Goal: Task Accomplishment & Management: Complete application form

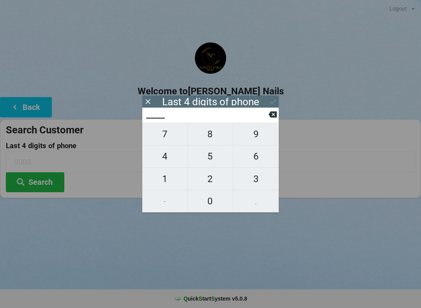
click at [209, 134] on span "8" at bounding box center [210, 134] width 45 height 16
type input "8___"
click at [263, 180] on span "3" at bounding box center [256, 179] width 46 height 16
type input "83__"
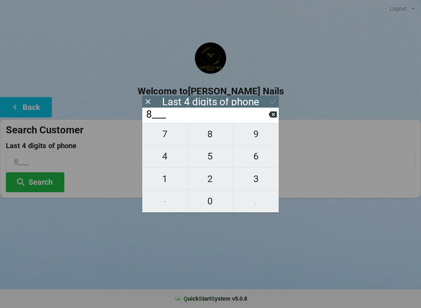
type input "83__"
click at [164, 159] on span "4" at bounding box center [164, 156] width 45 height 16
type input "834_"
click at [270, 117] on icon at bounding box center [273, 114] width 8 height 6
click at [270, 118] on icon at bounding box center [273, 114] width 8 height 6
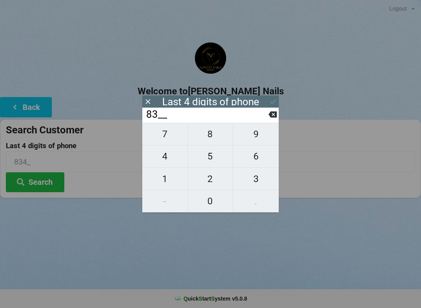
type input "8___"
click at [254, 181] on span "3" at bounding box center [256, 179] width 46 height 16
type input "83__"
click at [209, 178] on span "2" at bounding box center [210, 179] width 45 height 16
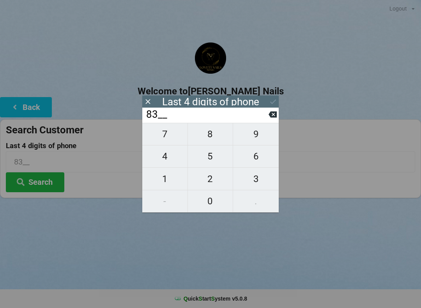
type input "832_"
click at [171, 156] on span "4" at bounding box center [164, 156] width 45 height 16
type input "8324"
click at [214, 161] on div "7 8 9 4 5 6 1 2 3 - 0 ." at bounding box center [210, 168] width 136 height 90
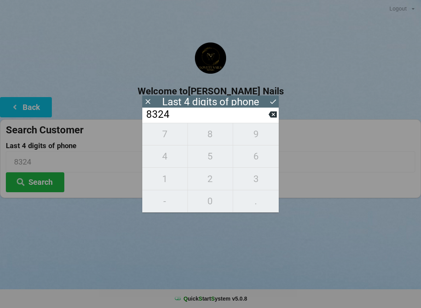
click at [274, 116] on icon at bounding box center [273, 114] width 8 height 8
click at [276, 115] on icon at bounding box center [273, 114] width 8 height 6
click at [273, 118] on icon at bounding box center [273, 114] width 8 height 6
click at [272, 116] on icon at bounding box center [273, 114] width 8 height 8
type input "____"
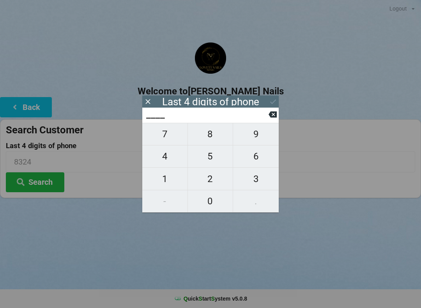
click at [254, 179] on span "3" at bounding box center [256, 179] width 46 height 16
type input "3___"
click at [212, 159] on span "5" at bounding box center [210, 156] width 45 height 16
type input "35__"
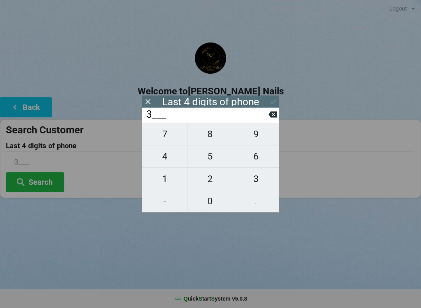
type input "35__"
click at [209, 159] on span "5" at bounding box center [210, 156] width 45 height 16
type input "355_"
click at [257, 178] on span "3" at bounding box center [256, 179] width 46 height 16
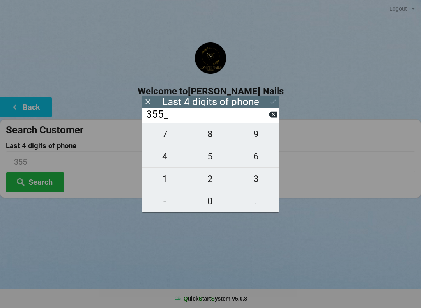
type input "3553"
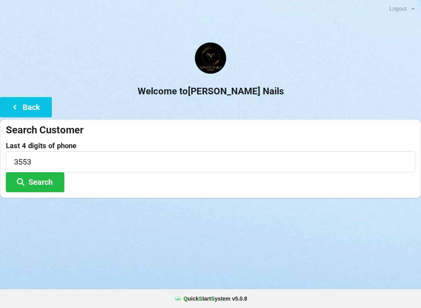
click at [51, 179] on button "Search" at bounding box center [35, 182] width 58 height 20
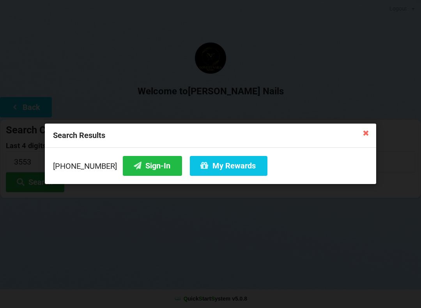
click at [138, 172] on button "Sign-In" at bounding box center [152, 166] width 59 height 20
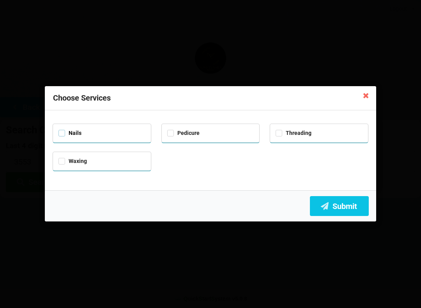
click at [68, 130] on label "Nails" at bounding box center [69, 133] width 23 height 7
checkbox input "true"
click at [178, 133] on label "Pedicure" at bounding box center [183, 133] width 32 height 7
checkbox input "true"
click at [346, 202] on button "Submit" at bounding box center [339, 206] width 59 height 20
